Goal: Task Accomplishment & Management: Complete application form

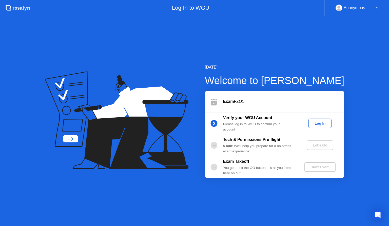
click at [322, 123] on div "Log In" at bounding box center [320, 123] width 19 height 4
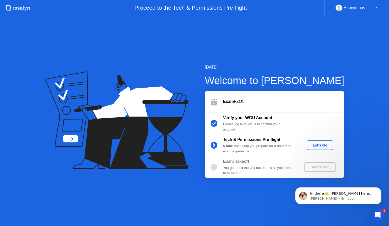
click at [319, 145] on div "Let's Go" at bounding box center [320, 145] width 23 height 4
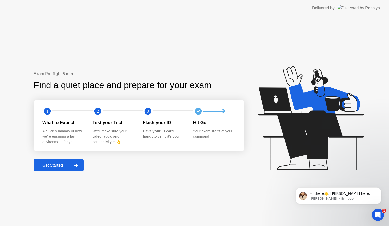
click at [63, 166] on div "Get Started" at bounding box center [52, 165] width 35 height 5
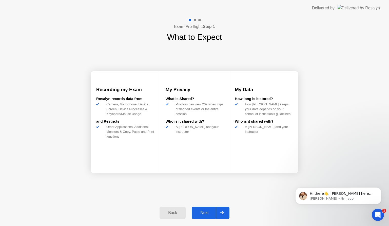
click at [204, 217] on button "Next" at bounding box center [211, 212] width 38 height 12
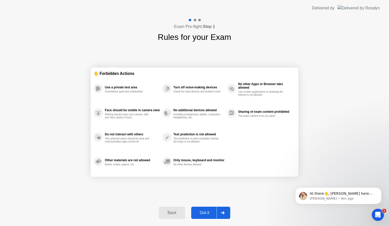
click at [204, 217] on button "Got it" at bounding box center [210, 212] width 39 height 12
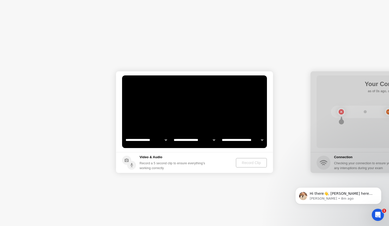
select select "**********"
select select "*******"
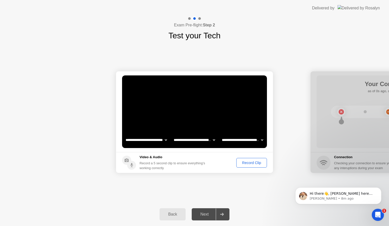
click at [258, 164] on div "Record Clip" at bounding box center [251, 162] width 27 height 4
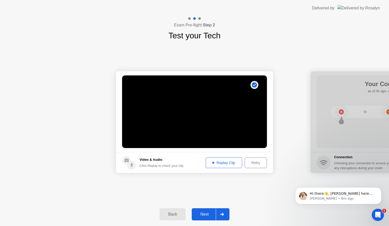
click at [231, 161] on div "Replay Clip" at bounding box center [224, 162] width 33 height 4
click at [201, 215] on div "Next" at bounding box center [204, 214] width 23 height 5
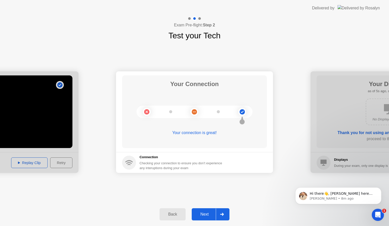
click at [201, 215] on div "Next" at bounding box center [204, 214] width 23 height 5
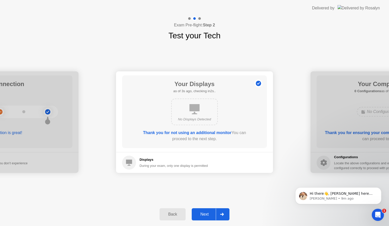
click at [201, 215] on div "Next" at bounding box center [204, 214] width 23 height 5
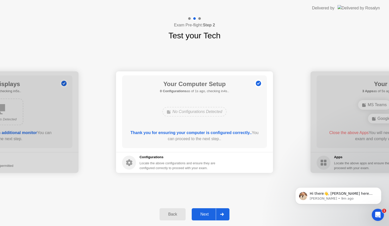
click at [201, 215] on div "Next" at bounding box center [204, 214] width 23 height 5
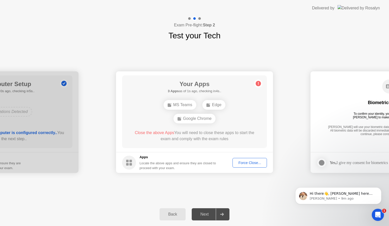
click at [246, 160] on div "Force Close..." at bounding box center [250, 162] width 31 height 4
click at [376, 212] on icon "Open Intercom Messenger" at bounding box center [377, 214] width 8 height 8
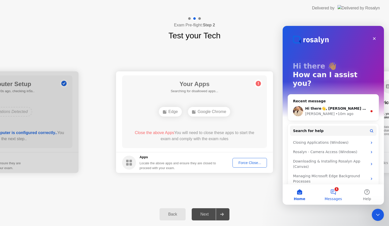
click at [336, 194] on button "1 Messages" at bounding box center [334, 194] width 34 height 20
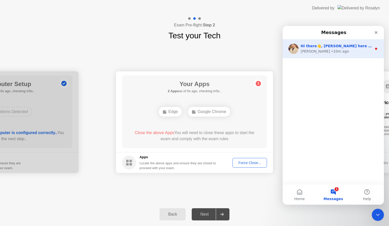
click at [335, 53] on div "[PERSON_NAME] • 10m ago" at bounding box center [336, 51] width 71 height 5
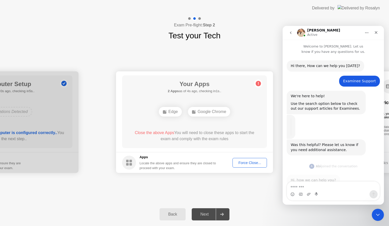
scroll to position [1, 0]
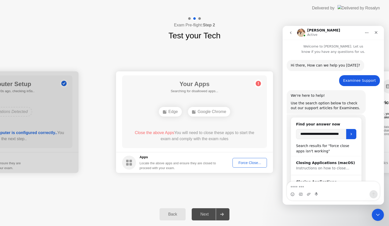
click at [304, 188] on textarea "Message…" at bounding box center [333, 185] width 93 height 9
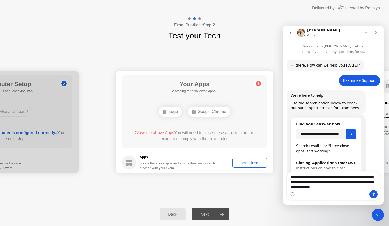
type textarea "**********"
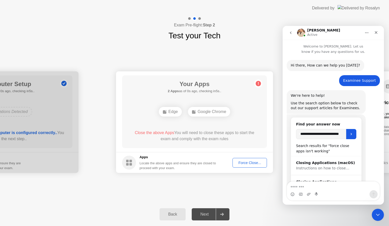
scroll to position [167, 0]
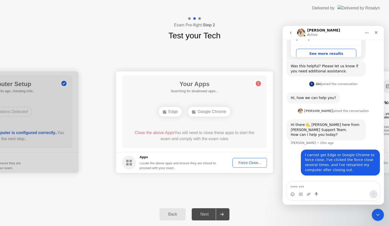
click at [248, 164] on div "Force Close..." at bounding box center [250, 162] width 31 height 4
click at [295, 187] on textarea "Message…" at bounding box center [333, 185] width 93 height 9
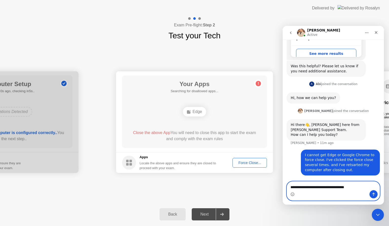
type textarea "**********"
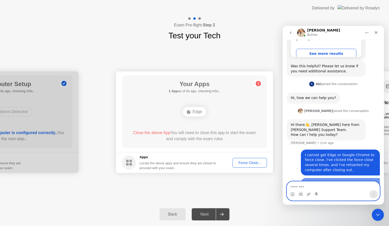
scroll to position [179, 0]
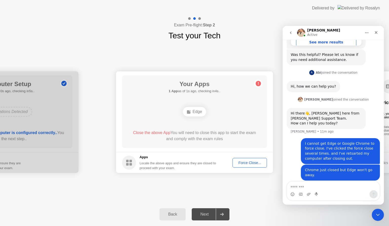
click at [258, 164] on div "Force Close..." at bounding box center [250, 162] width 31 height 4
click at [241, 161] on div "Force Close..." at bounding box center [250, 162] width 31 height 4
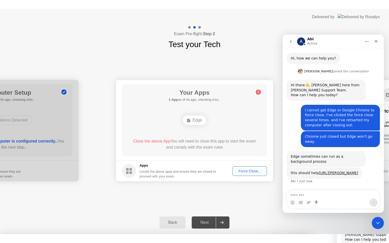
scroll to position [225, 0]
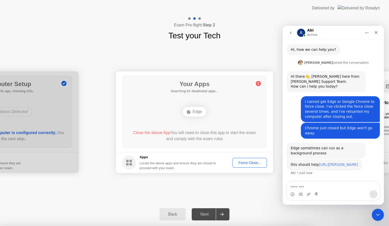
click at [319, 162] on link "[URL][PERSON_NAME]" at bounding box center [338, 164] width 39 height 4
click at [286, 55] on div "**********" at bounding box center [333, 9] width 101 height 343
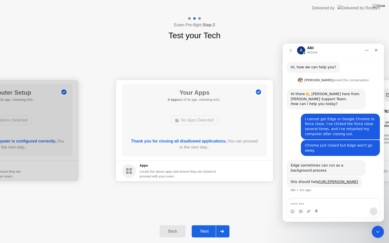
click at [205, 225] on div "Next" at bounding box center [204, 231] width 23 height 5
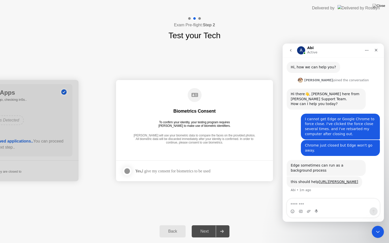
click at [128, 172] on div at bounding box center [127, 171] width 6 height 6
click at [205, 225] on div "Next" at bounding box center [204, 231] width 23 height 5
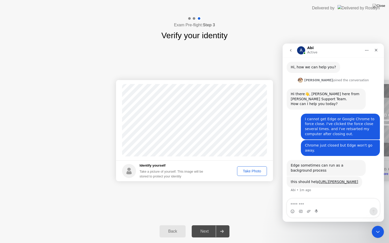
click at [243, 171] on div "Take Photo" at bounding box center [252, 171] width 26 height 4
click at [206, 225] on div "Next" at bounding box center [204, 231] width 23 height 5
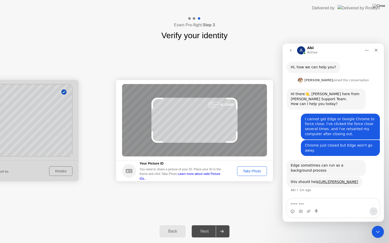
click at [252, 173] on div "Take Photo" at bounding box center [252, 171] width 26 height 4
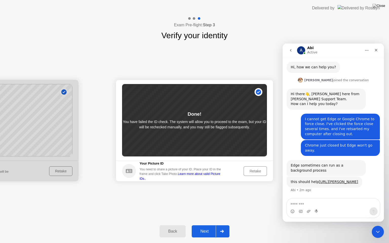
click at [252, 173] on div "Retake" at bounding box center [256, 171] width 20 height 4
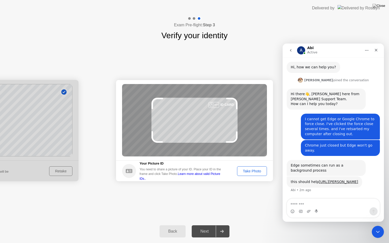
click at [247, 172] on div "Take Photo" at bounding box center [252, 171] width 26 height 4
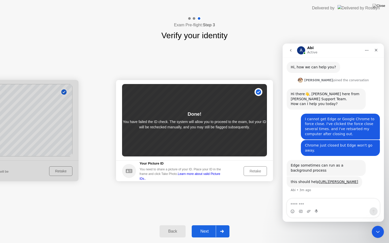
click at [206, 225] on div "Next" at bounding box center [204, 231] width 23 height 5
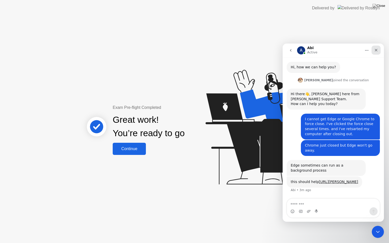
click at [376, 51] on icon "Close" at bounding box center [376, 50] width 4 height 4
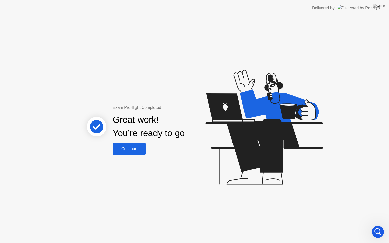
click at [128, 143] on button "Continue" at bounding box center [129, 149] width 33 height 12
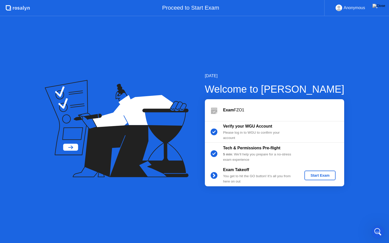
click at [313, 176] on div "Start Exam" at bounding box center [320, 176] width 27 height 4
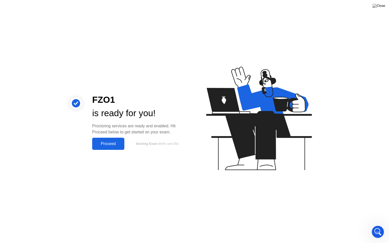
click at [105, 143] on div "Proceed" at bounding box center [108, 144] width 29 height 5
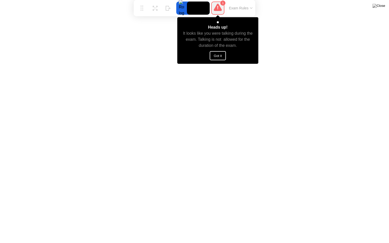
click at [220, 56] on button "Got it" at bounding box center [218, 55] width 16 height 9
click at [218, 56] on button "Got it" at bounding box center [218, 55] width 16 height 9
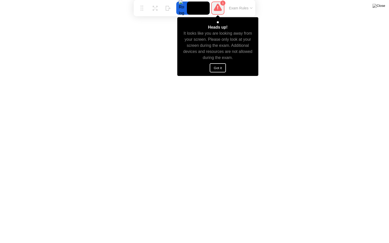
click at [221, 66] on button "Got it" at bounding box center [218, 67] width 16 height 9
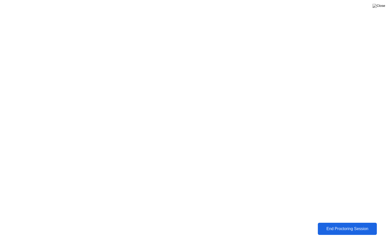
click at [336, 225] on div "End Proctoring Session" at bounding box center [348, 229] width 56 height 5
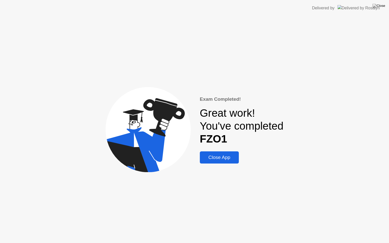
click at [224, 156] on div "Close App" at bounding box center [220, 158] width 36 height 6
